Goal: Task Accomplishment & Management: Use online tool/utility

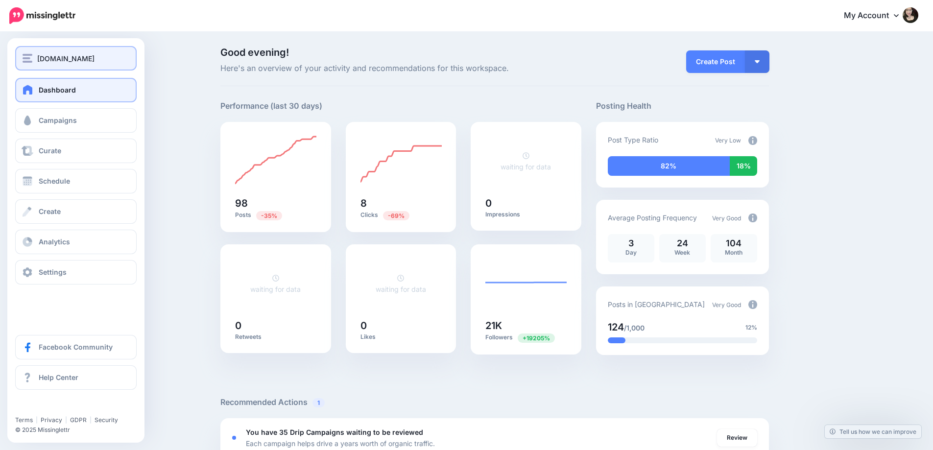
click at [52, 59] on span "[DOMAIN_NAME]" at bounding box center [65, 58] width 57 height 11
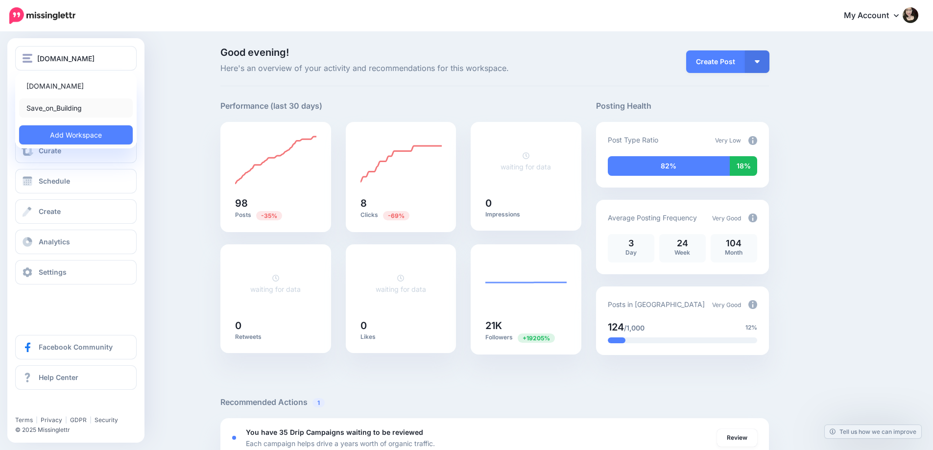
click at [50, 111] on link "Save_on_Building" at bounding box center [76, 107] width 114 height 19
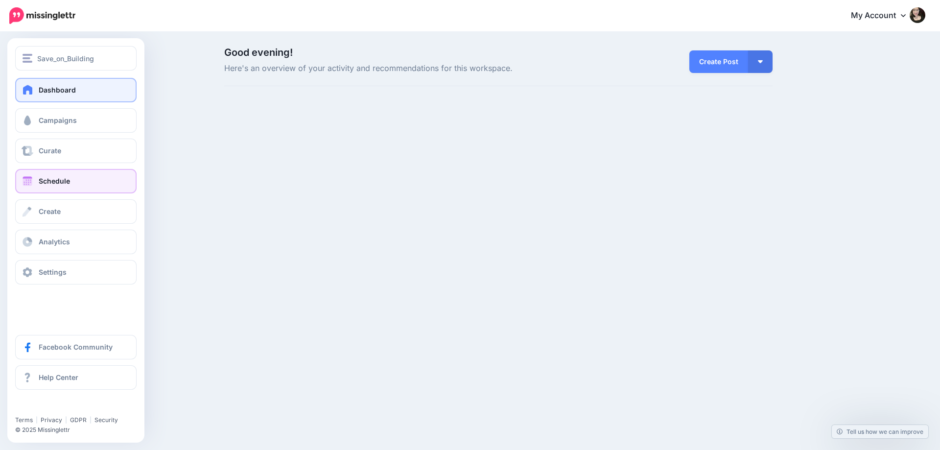
click at [53, 180] on span "Schedule" at bounding box center [54, 181] width 31 height 8
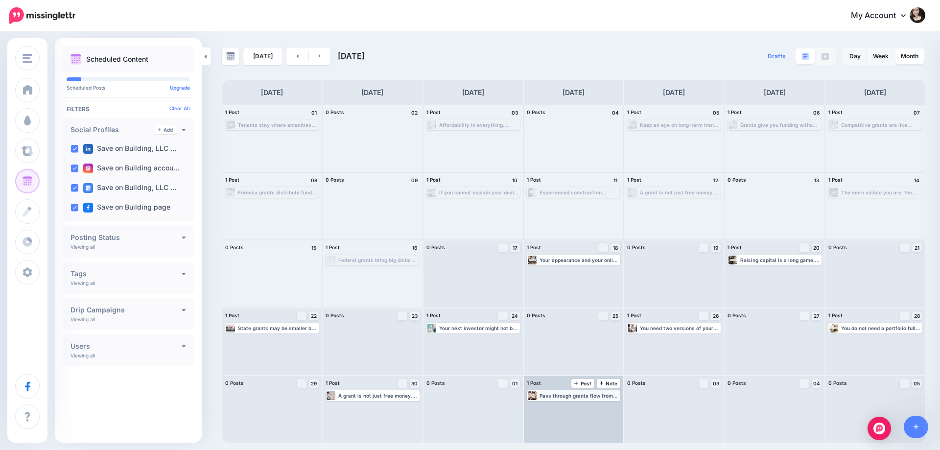
click at [593, 396] on div "Pass through grants flow from the federal level to states before reaching local…" at bounding box center [580, 396] width 80 height 6
